Goal: Information Seeking & Learning: Stay updated

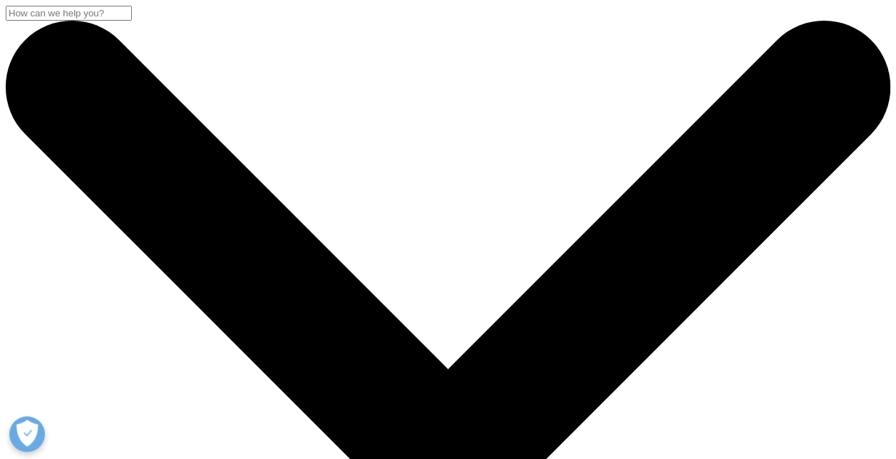
drag, startPoint x: 31, startPoint y: 186, endPoint x: 687, endPoint y: 293, distance: 664.1
drag, startPoint x: 687, startPoint y: 293, endPoint x: 598, endPoint y: 279, distance: 89.4
copy h2 "IQVIA and [PERSON_NAME] Announce Long-term Clinical and Commercial Partnerships…"
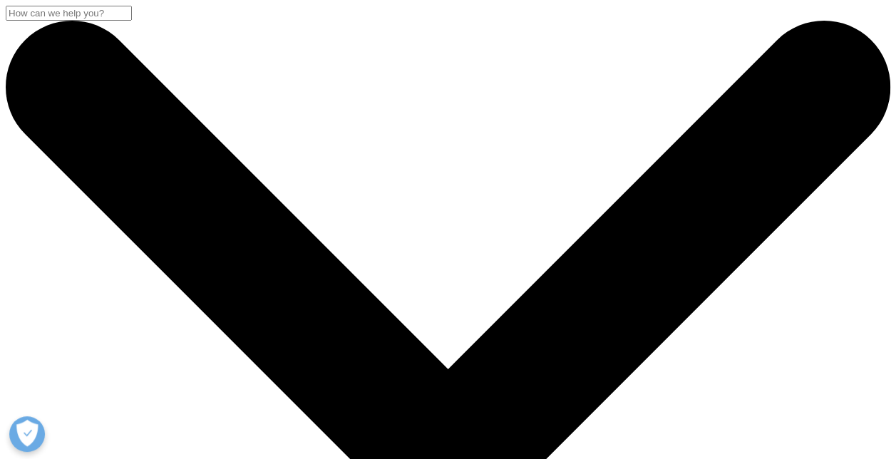
drag, startPoint x: 258, startPoint y: 188, endPoint x: 368, endPoint y: 190, distance: 110.4
drag, startPoint x: 37, startPoint y: 182, endPoint x: 659, endPoint y: 294, distance: 632.0
copy h2 "QVIA and Veeva Announce Long-term Clinical and Commercial Partnerships and Reso…"
